Goal: Navigation & Orientation: Understand site structure

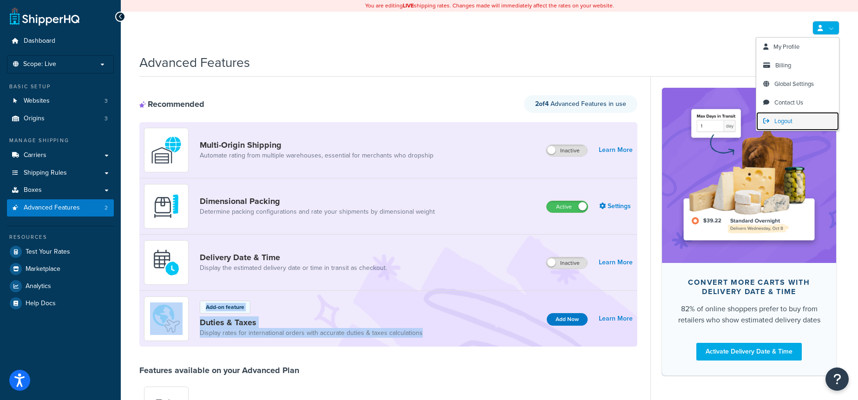
drag, startPoint x: 771, startPoint y: 121, endPoint x: 775, endPoint y: 120, distance: 4.7
click at [771, 121] on link "Logout" at bounding box center [797, 121] width 83 height 19
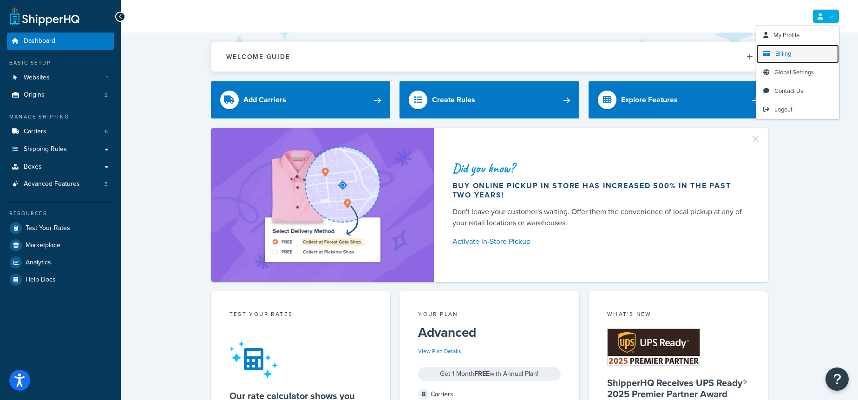
click at [775, 55] on span "Billing" at bounding box center [783, 53] width 16 height 9
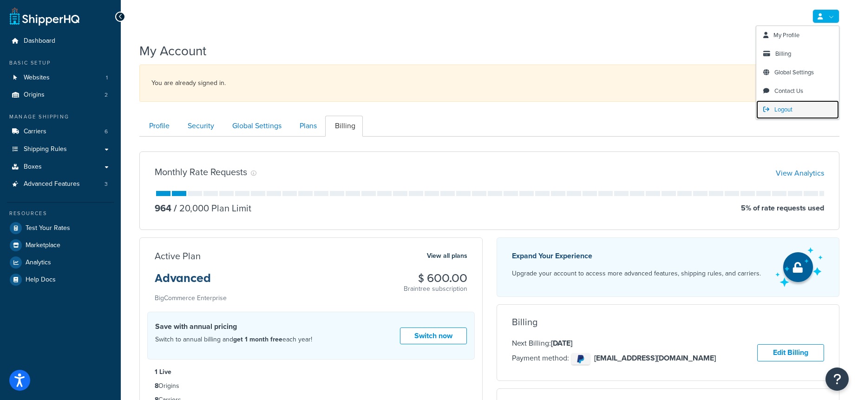
click at [798, 105] on link "Logout" at bounding box center [797, 109] width 83 height 19
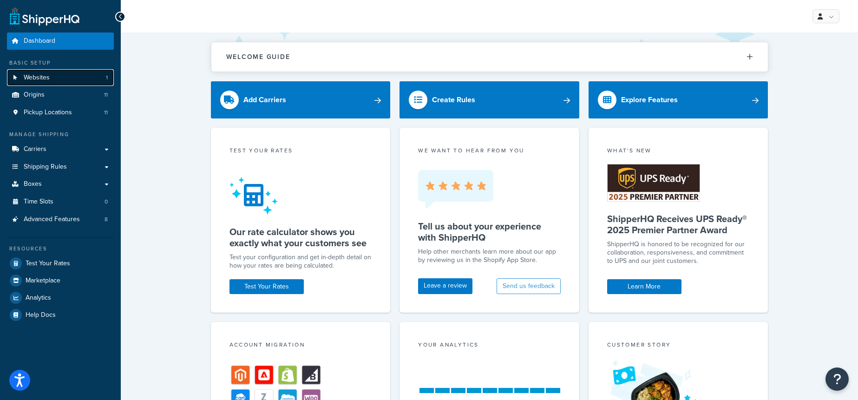
click at [99, 78] on link "Websites 1" at bounding box center [60, 77] width 107 height 17
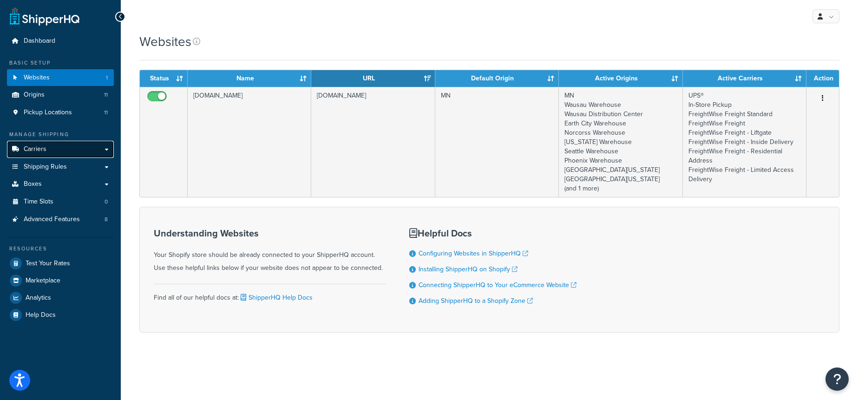
click at [53, 146] on link "Carriers" at bounding box center [60, 149] width 107 height 17
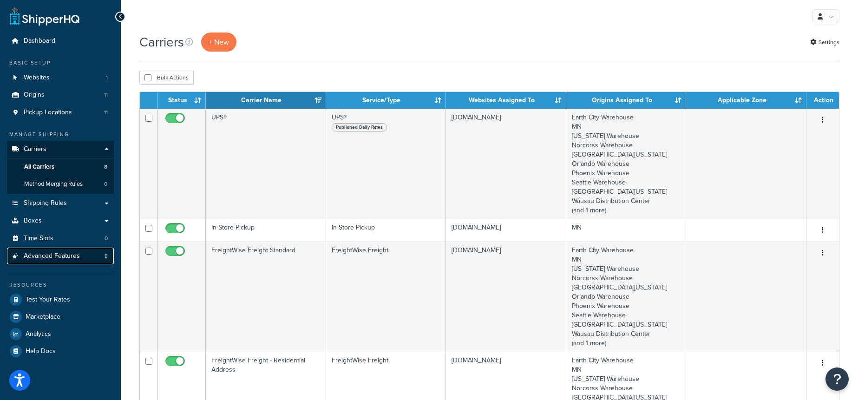
click at [54, 257] on span "Advanced Features" at bounding box center [52, 256] width 56 height 8
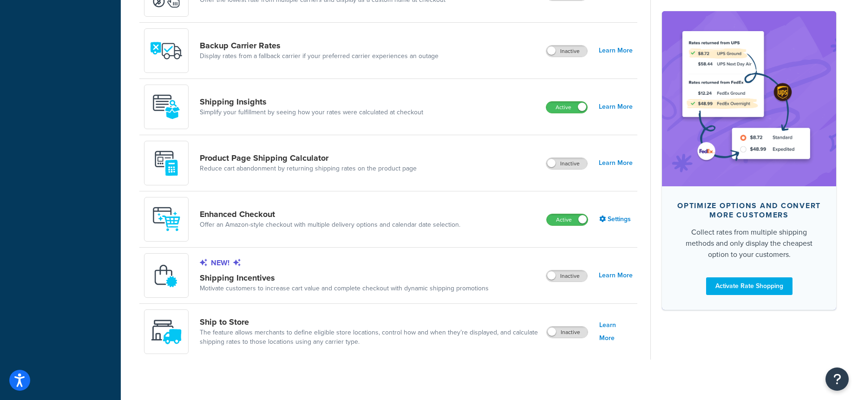
scroll to position [570, 0]
